Goal: Task Accomplishment & Management: Manage account settings

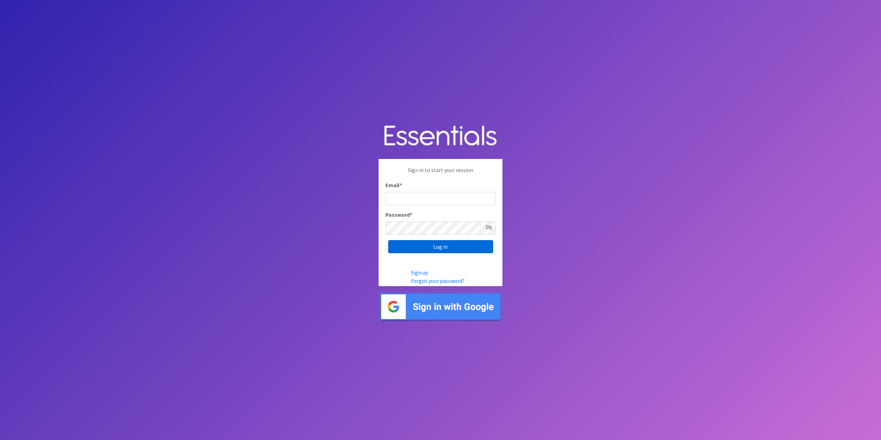
type input "[EMAIL_ADDRESS][DOMAIN_NAME]"
click at [436, 244] on input "Log in" at bounding box center [440, 246] width 105 height 13
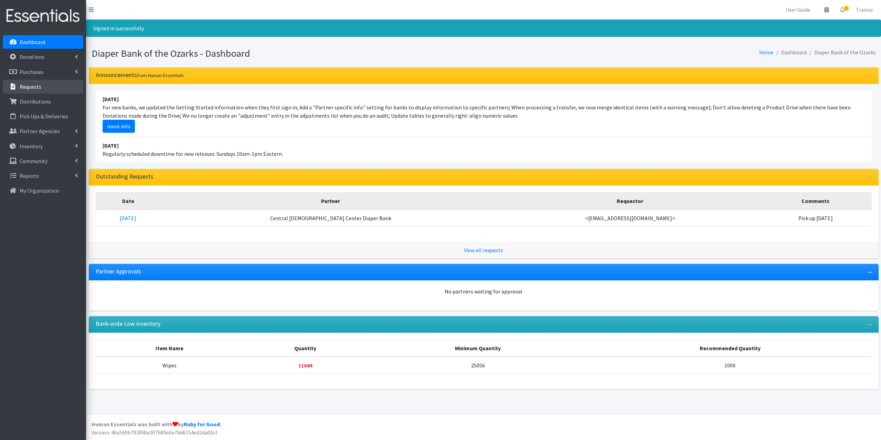
click at [39, 88] on p "Requests" at bounding box center [31, 86] width 22 height 7
